Goal: Use online tool/utility: Utilize a website feature to perform a specific function

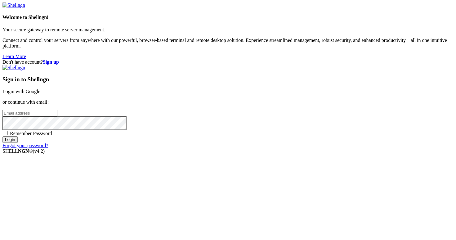
click at [57, 116] on input "email" at bounding box center [29, 113] width 55 height 7
type input "[PERSON_NAME][EMAIL_ADDRESS][DOMAIN_NAME]"
click at [306, 148] on div "Sign in to Shellngn Login with Google or continue with email: [PERSON_NAME][EMA…" at bounding box center [227, 106] width 451 height 83
click at [18, 143] on input "Login" at bounding box center [9, 139] width 15 height 7
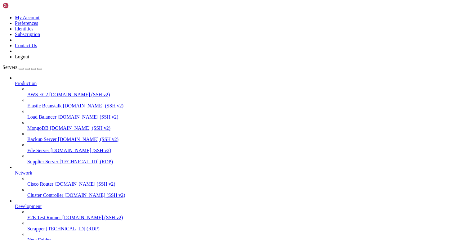
click at [30, 159] on span "Supplier Server" at bounding box center [42, 161] width 31 height 5
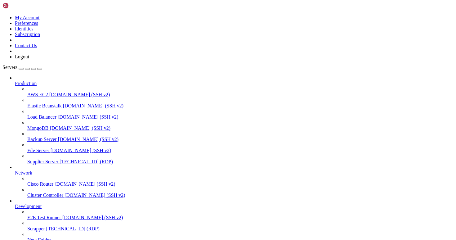
click at [27, 159] on icon at bounding box center [27, 159] width 0 height 0
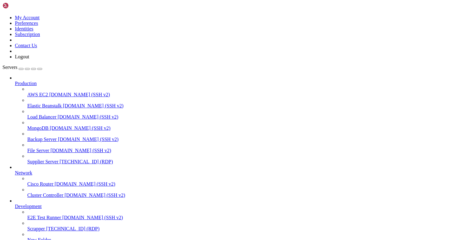
drag, startPoint x: 76, startPoint y: 429, endPoint x: 113, endPoint y: 430, distance: 37.2
